Goal: Ask a question

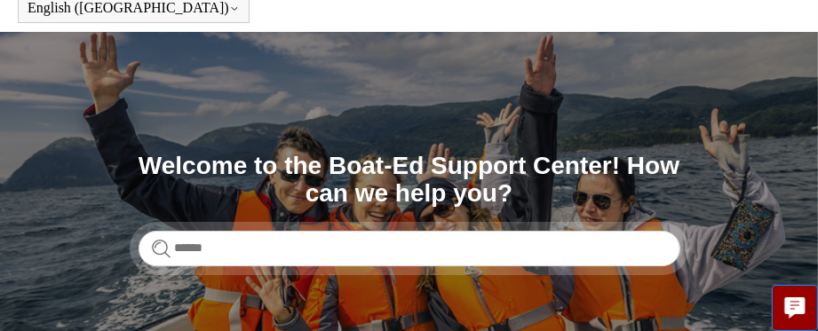
scroll to position [163, 0]
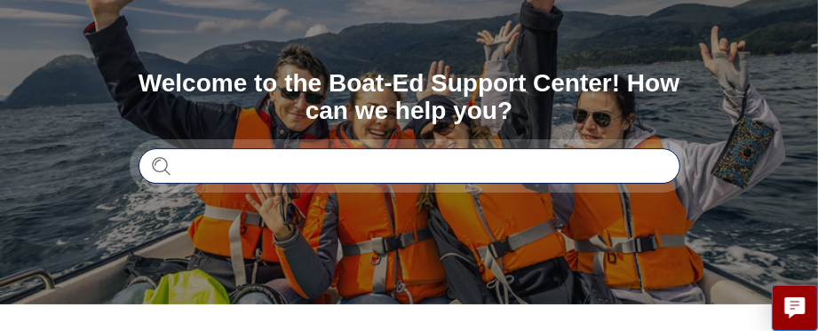
click at [350, 169] on input "Search" at bounding box center [410, 166] width 542 height 36
type input "**********"
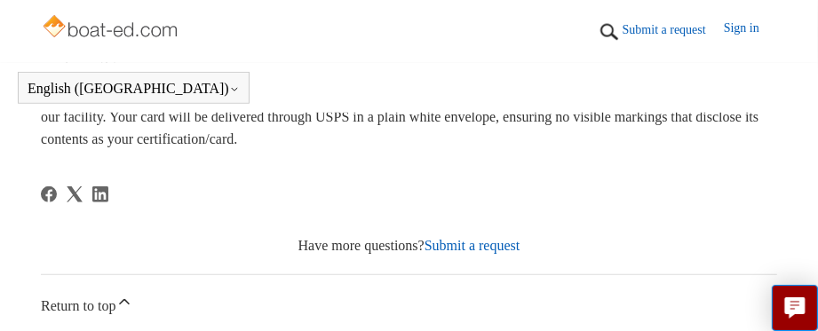
scroll to position [565, 0]
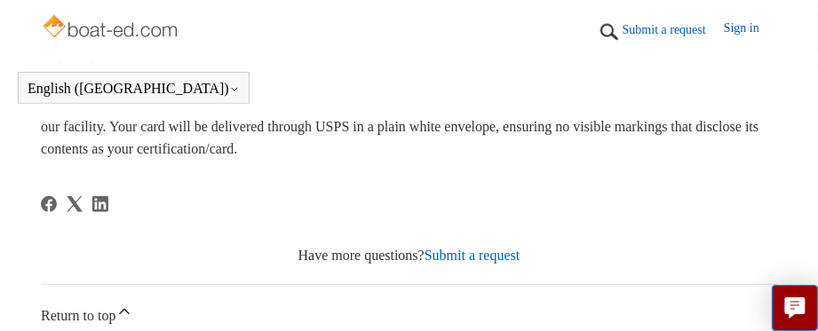
click at [492, 257] on link "Submit a request" at bounding box center [472, 255] width 96 height 15
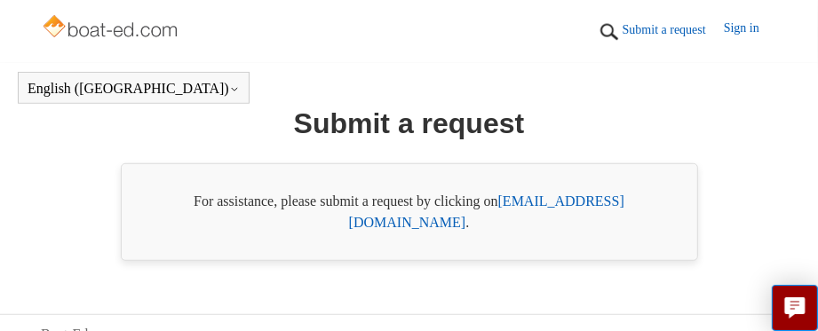
scroll to position [604, 0]
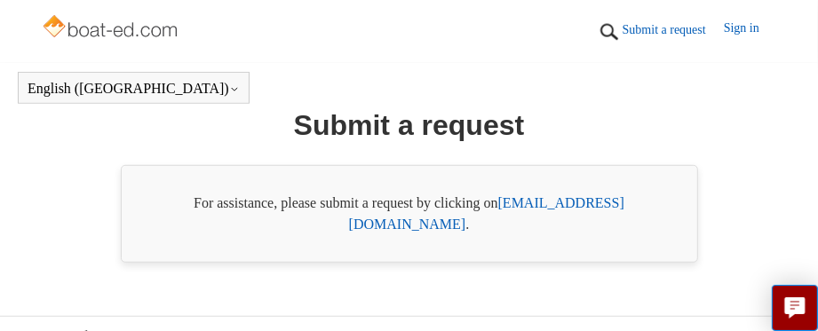
click at [572, 199] on link "support@boat-ed.com" at bounding box center [486, 213] width 275 height 36
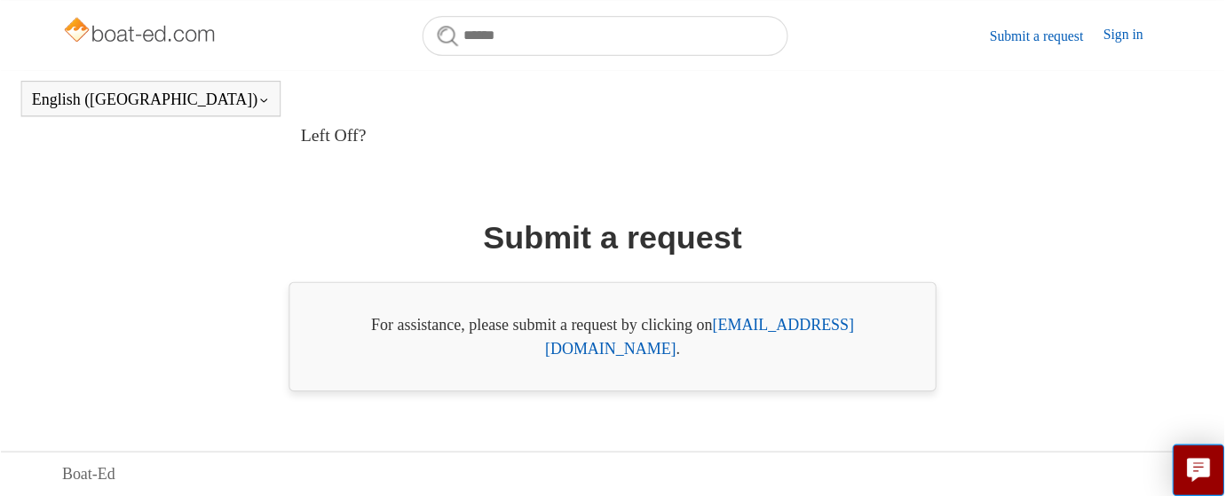
scroll to position [410, 0]
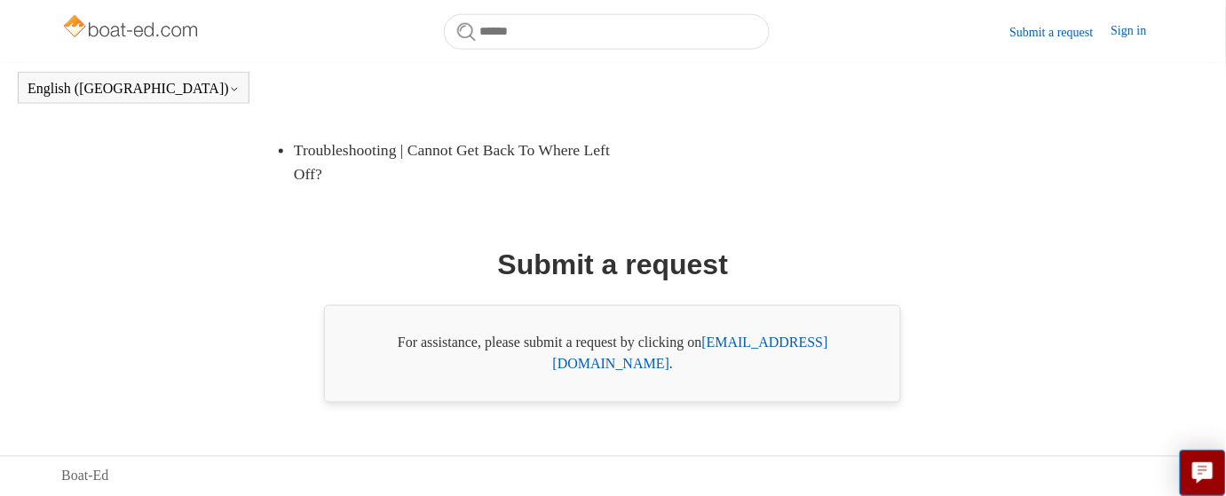
drag, startPoint x: 646, startPoint y: 2, endPoint x: 822, endPoint y: 178, distance: 248.6
click at [817, 178] on ul "Cost of Course, Chapters, Age restrictions Why Are There Timers On The Course? …" at bounding box center [630, 49] width 745 height 297
click at [768, 330] on link "[EMAIL_ADDRESS][DOMAIN_NAME]" at bounding box center [690, 354] width 275 height 36
click at [817, 33] on link "Submit a request" at bounding box center [1061, 32] width 101 height 19
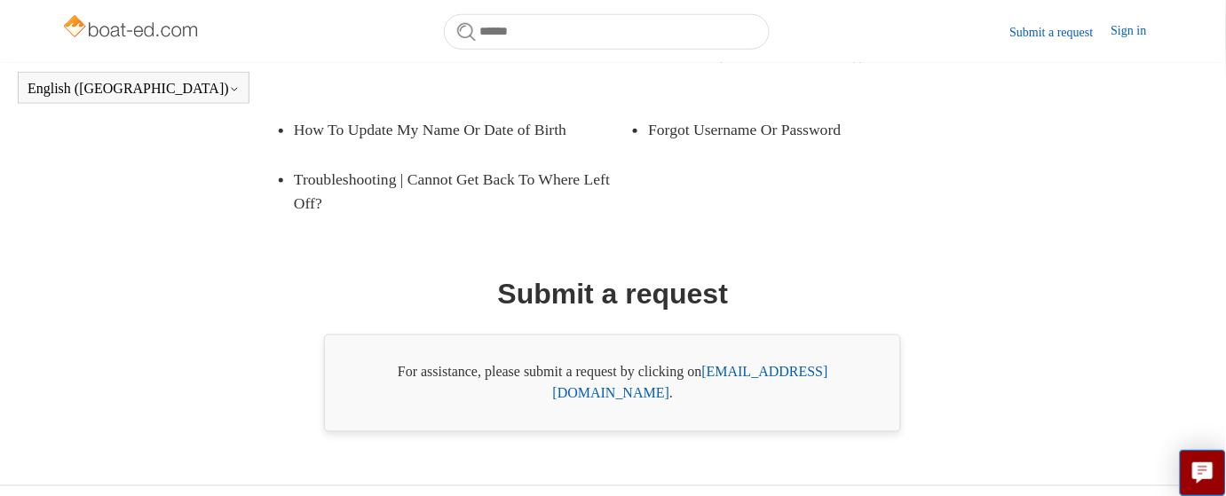
scroll to position [382, 0]
click at [779, 390] on link "[EMAIL_ADDRESS][DOMAIN_NAME]" at bounding box center [690, 381] width 275 height 36
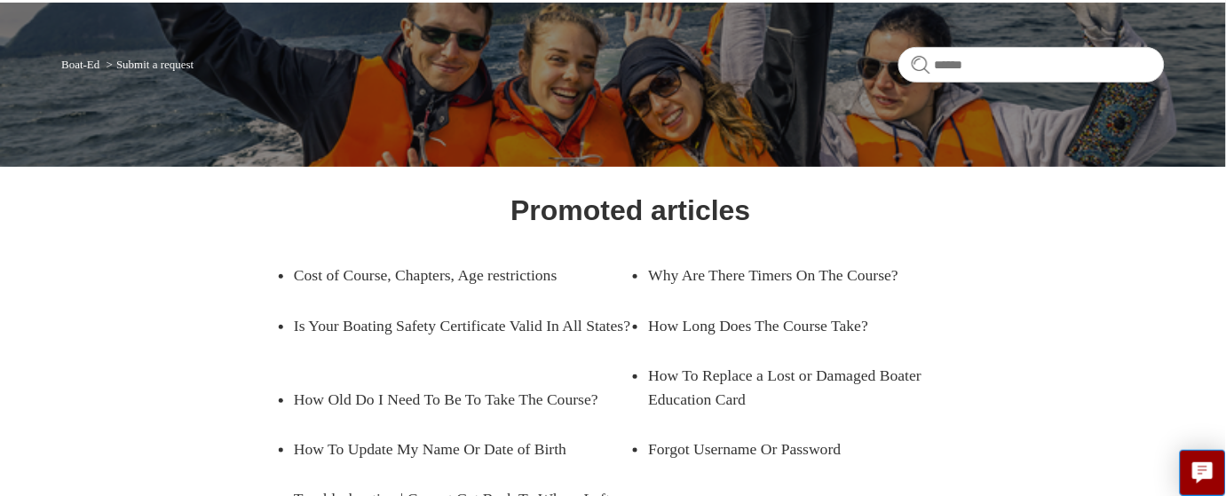
scroll to position [0, 0]
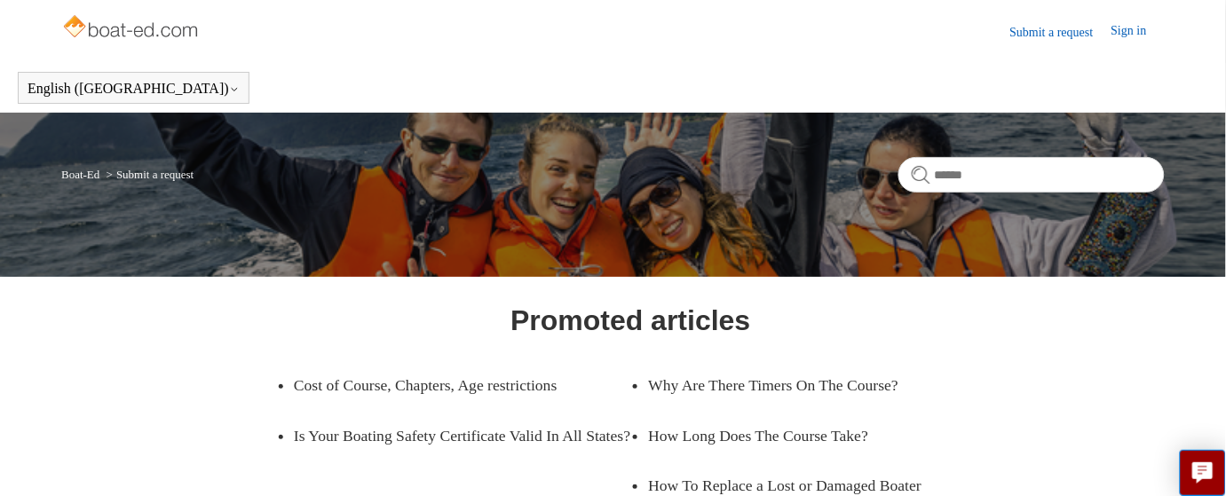
click at [1051, 31] on link "Submit a request" at bounding box center [1061, 32] width 101 height 19
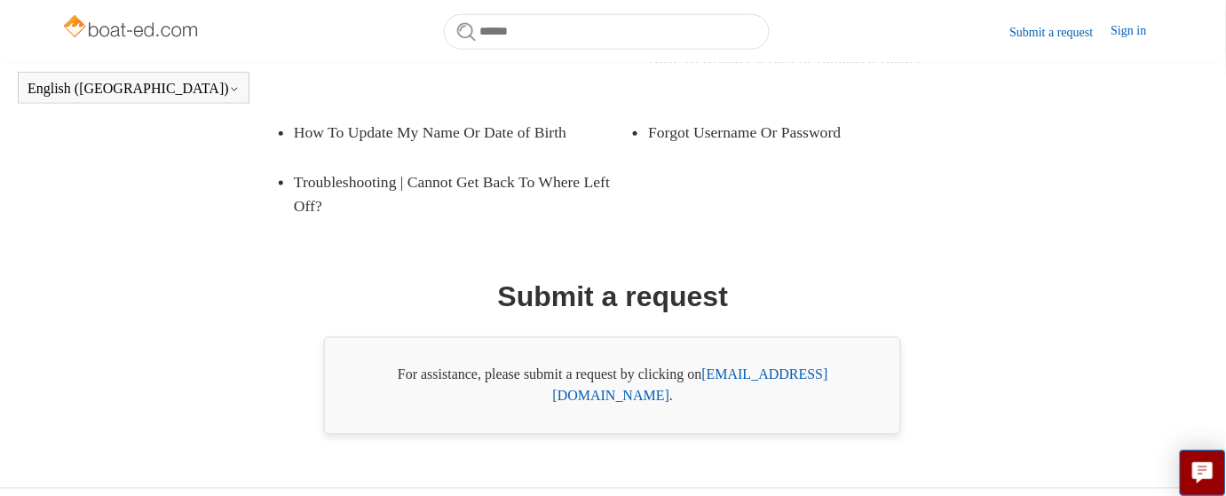
scroll to position [410, 0]
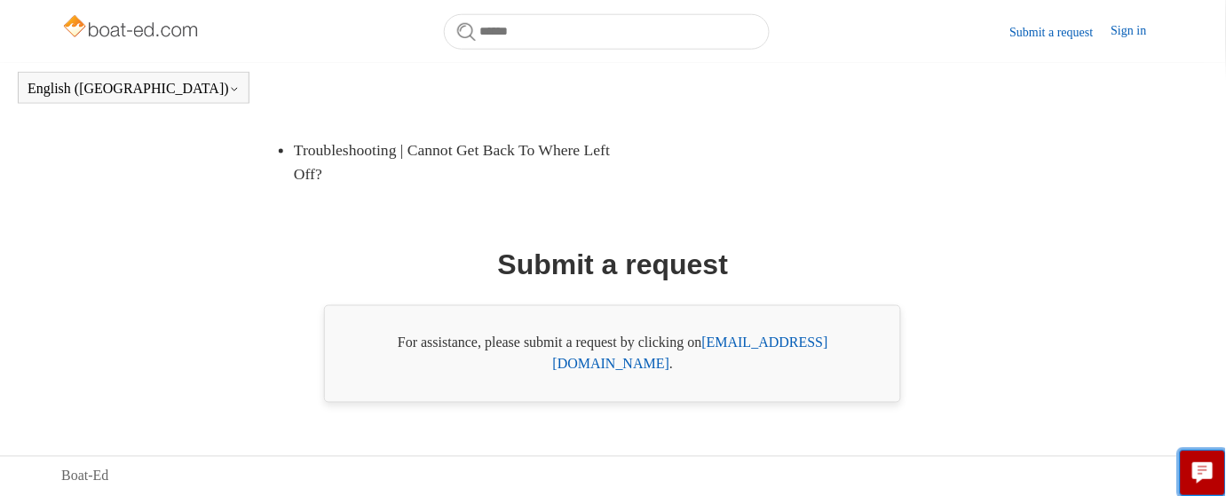
click at [1199, 472] on icon "Live chat" at bounding box center [1203, 471] width 20 height 17
